Goal: Find contact information: Find contact information

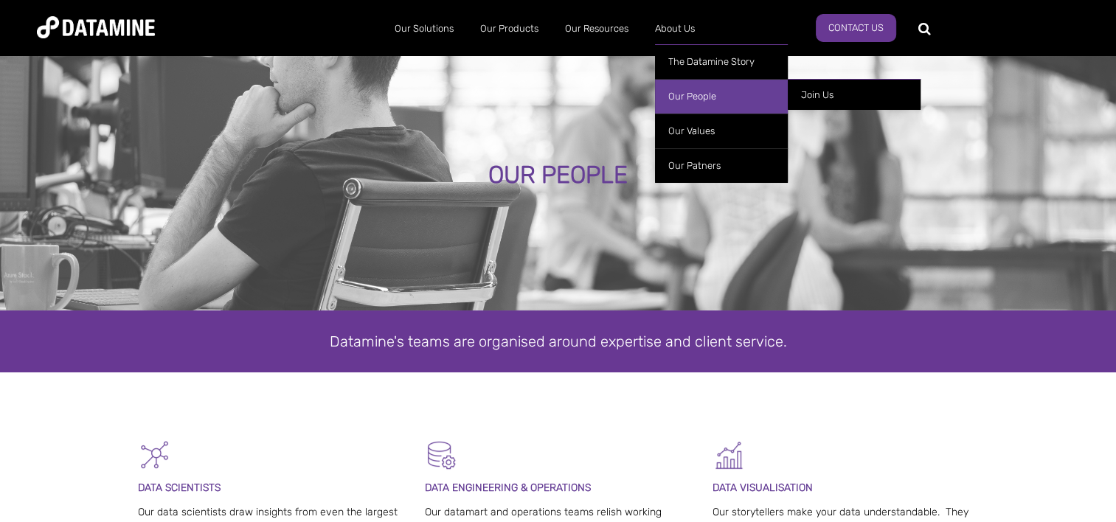
click at [682, 96] on link "Our People" at bounding box center [721, 96] width 133 height 35
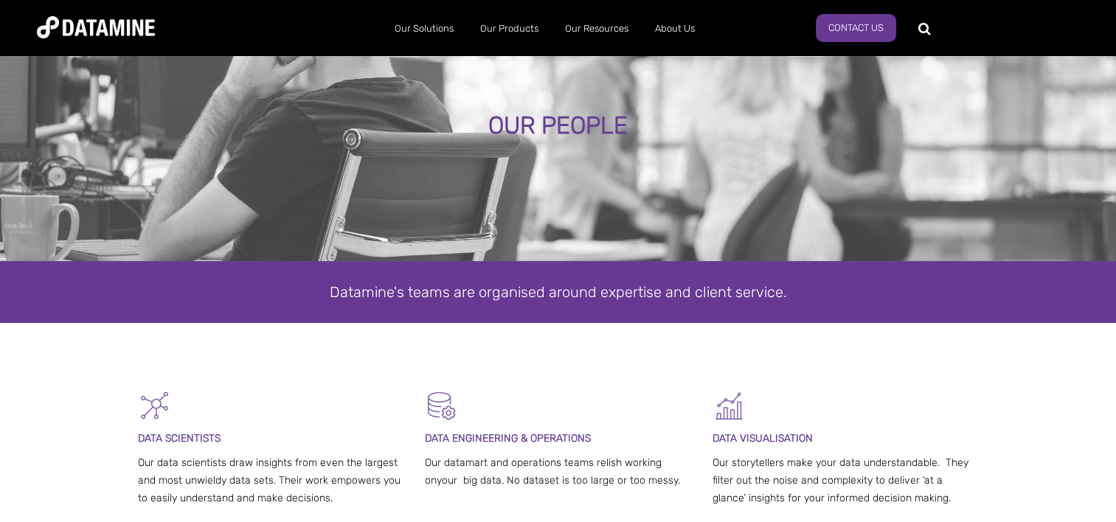
scroll to position [50, 0]
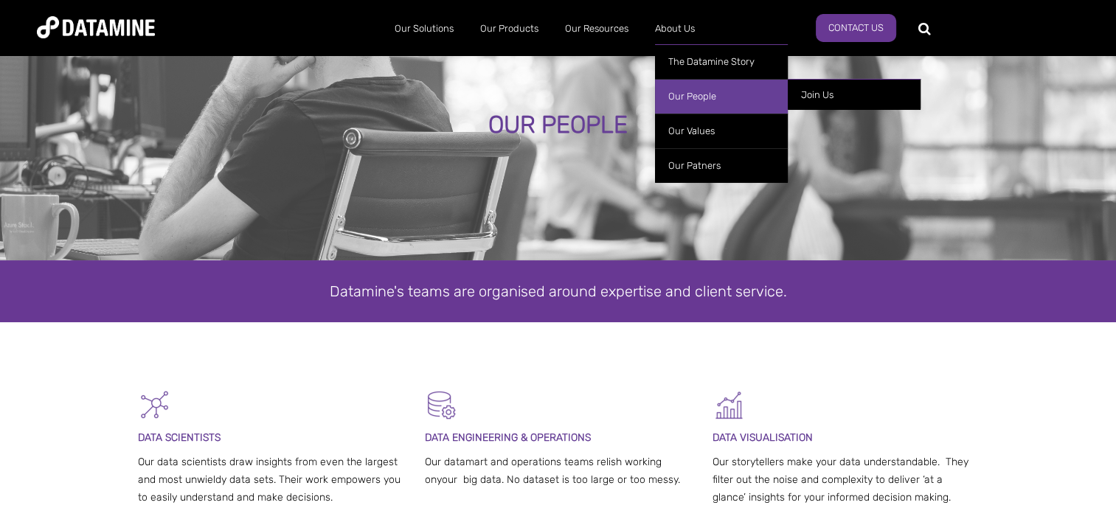
click at [691, 89] on link "Our People" at bounding box center [721, 96] width 133 height 35
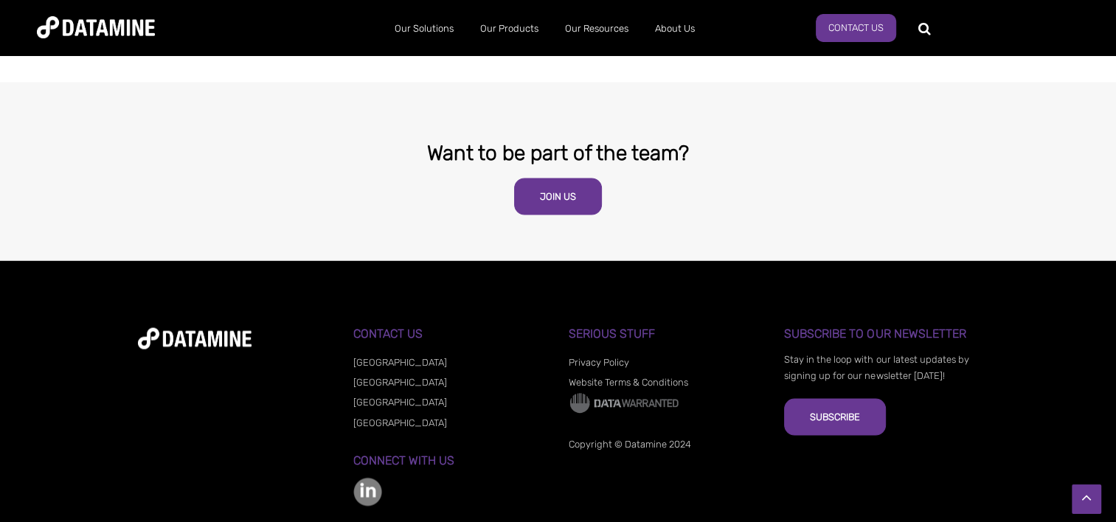
scroll to position [2622, 0]
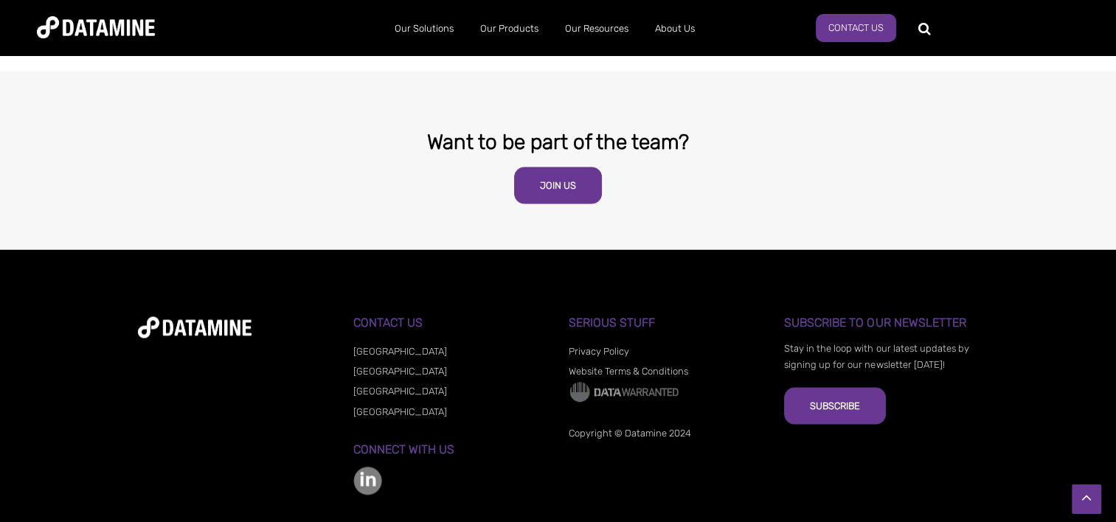
click at [366, 466] on img at bounding box center [367, 480] width 29 height 29
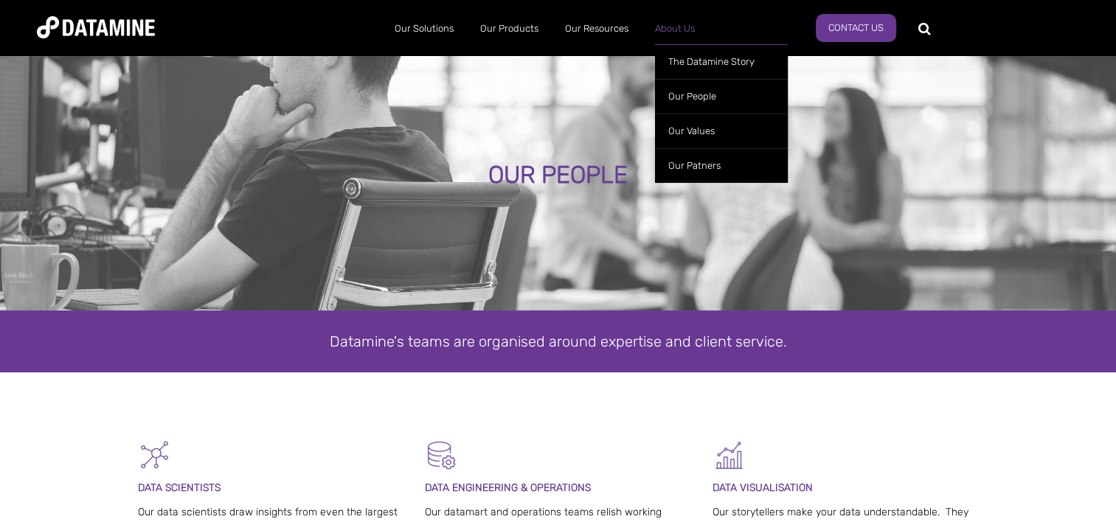
scroll to position [2614, 0]
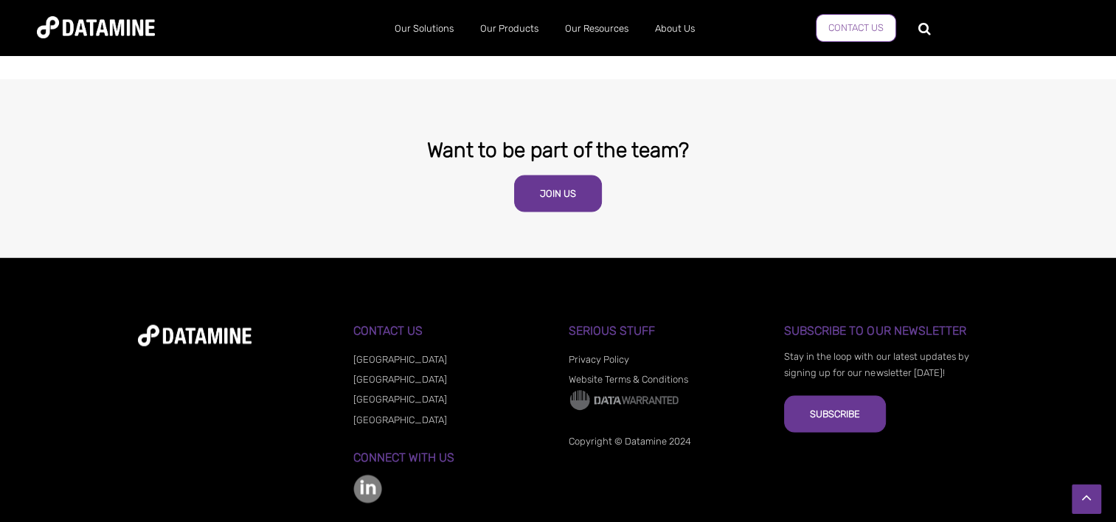
click at [835, 29] on link "Contact us" at bounding box center [856, 28] width 80 height 28
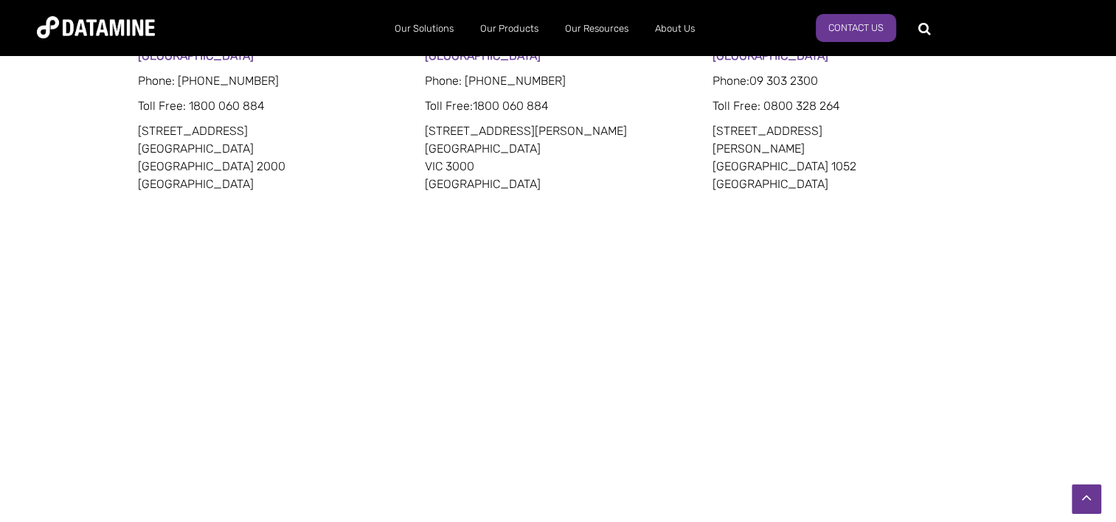
scroll to position [912, 0]
